Goal: Find specific page/section: Find specific page/section

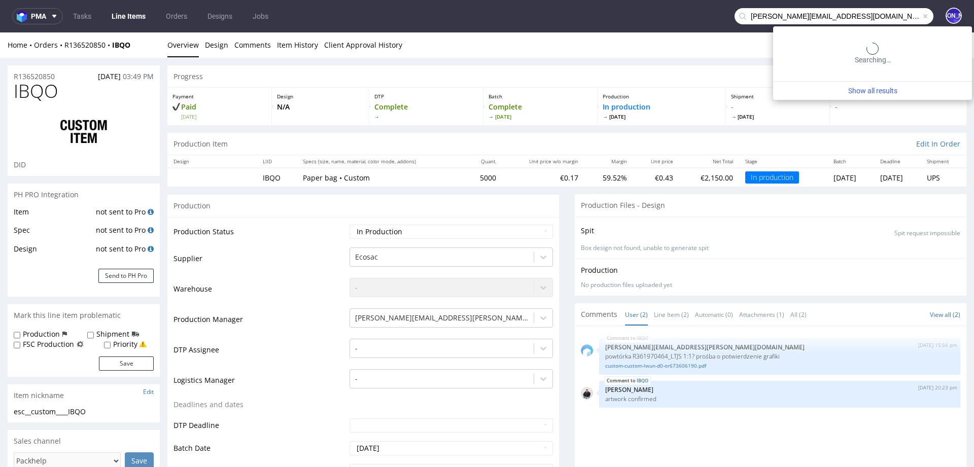
type input "[PERSON_NAME][EMAIL_ADDRESS][DOMAIN_NAME]"
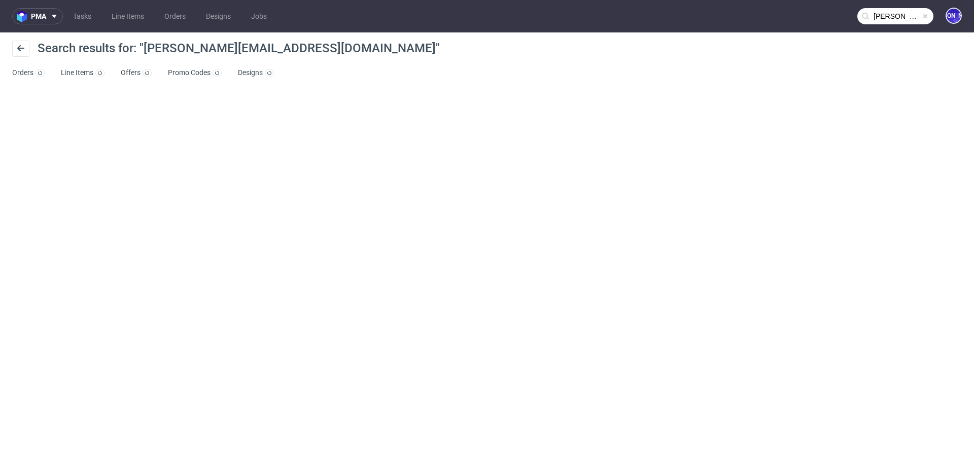
click at [911, 16] on input "[PERSON_NAME][EMAIL_ADDRESS][DOMAIN_NAME]" at bounding box center [896, 16] width 76 height 16
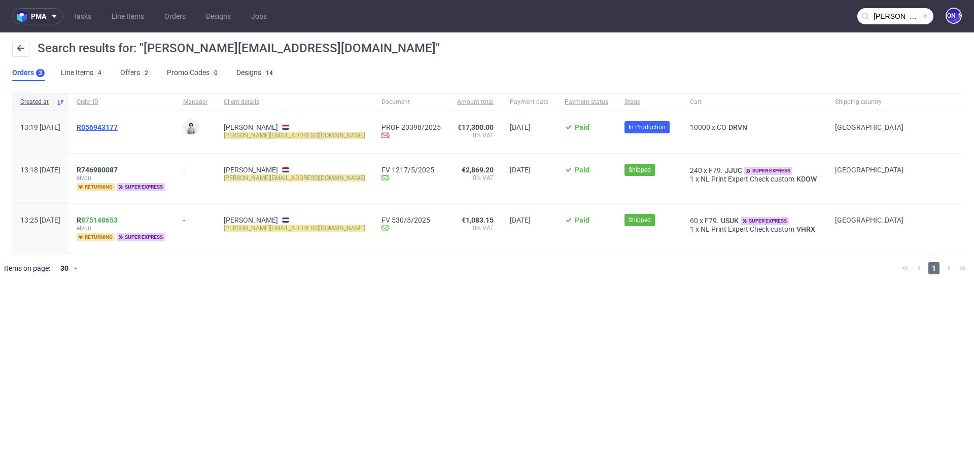
click at [116, 127] on span "R056943177" at bounding box center [97, 127] width 41 height 8
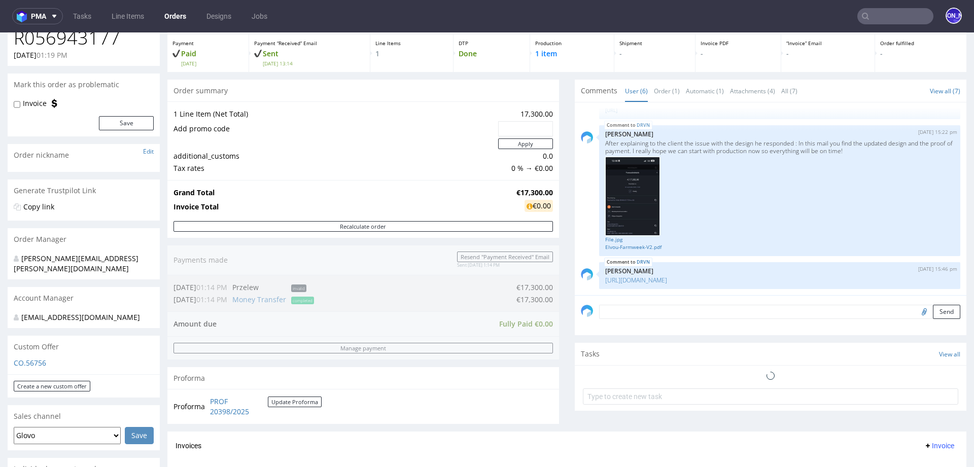
scroll to position [5, 0]
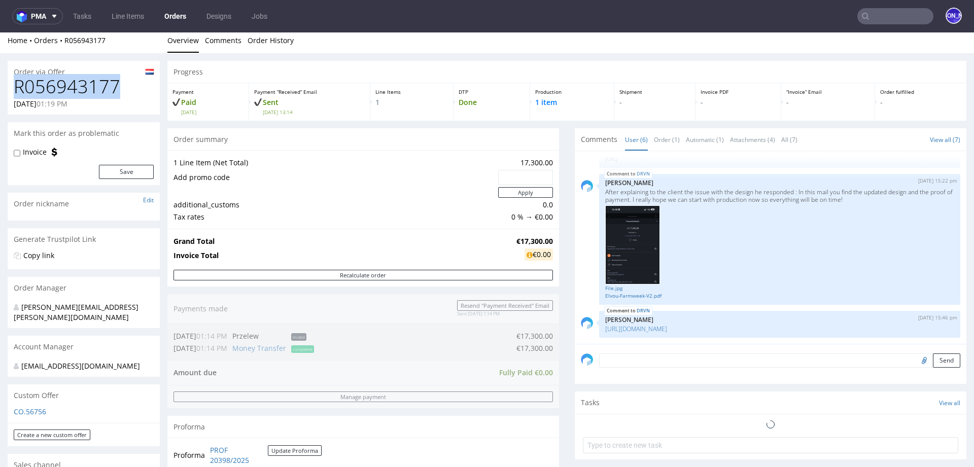
drag, startPoint x: 130, startPoint y: 86, endPoint x: 9, endPoint y: 85, distance: 120.8
click at [9, 85] on div "R056943177 16.09.2025 01:19 PM" at bounding box center [84, 96] width 152 height 38
copy h1 "R056943177"
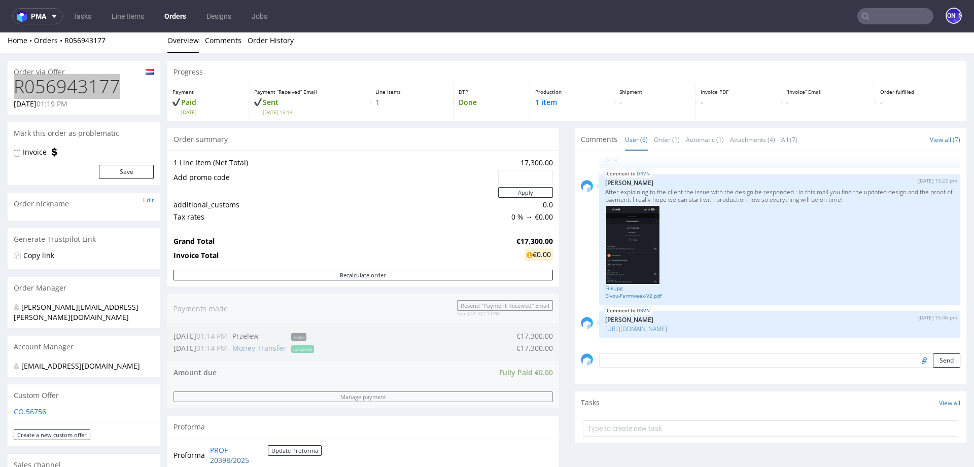
scroll to position [257, 0]
